Goal: Task Accomplishment & Management: Complete application form

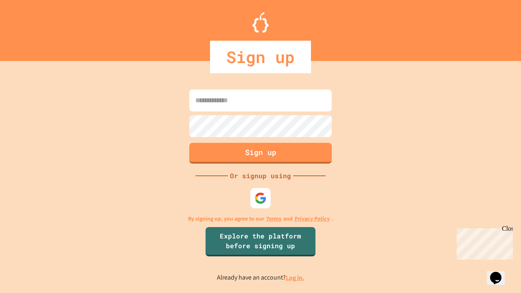
click at [296, 278] on link "Log in." at bounding box center [295, 278] width 19 height 9
